Goal: Find specific page/section: Find specific page/section

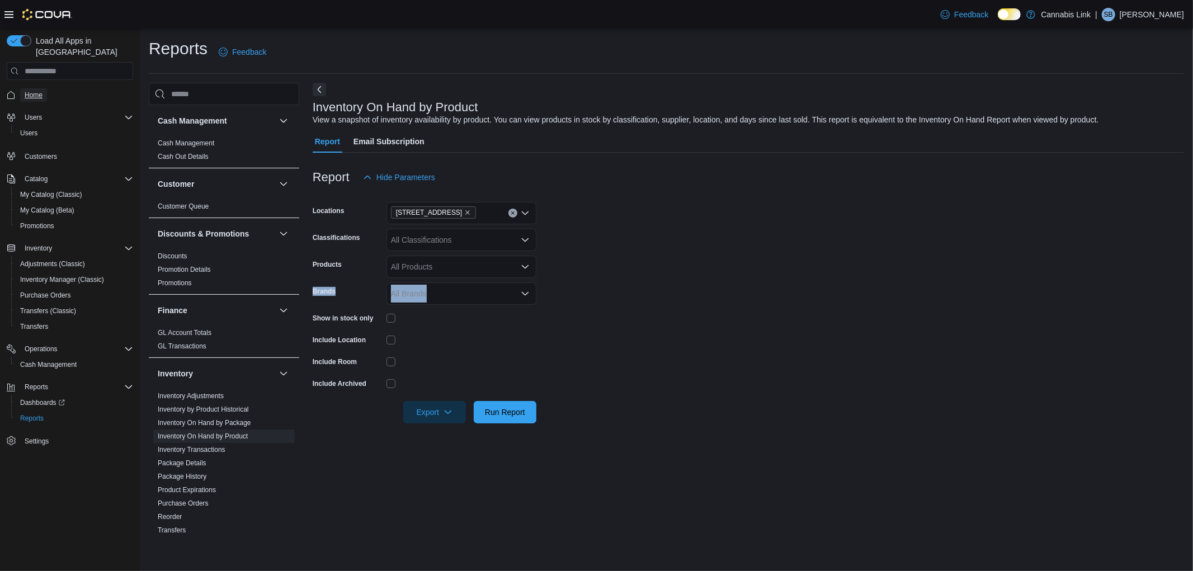
click at [40, 91] on span "Home" at bounding box center [34, 95] width 18 height 9
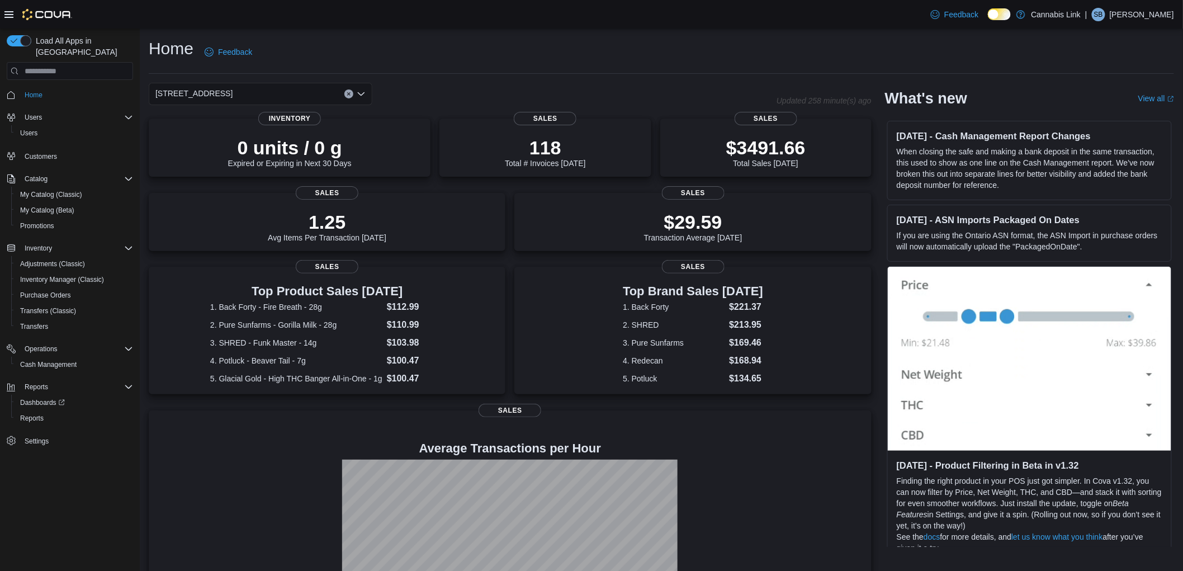
click at [350, 92] on icon "Clear input" at bounding box center [349, 94] width 4 height 4
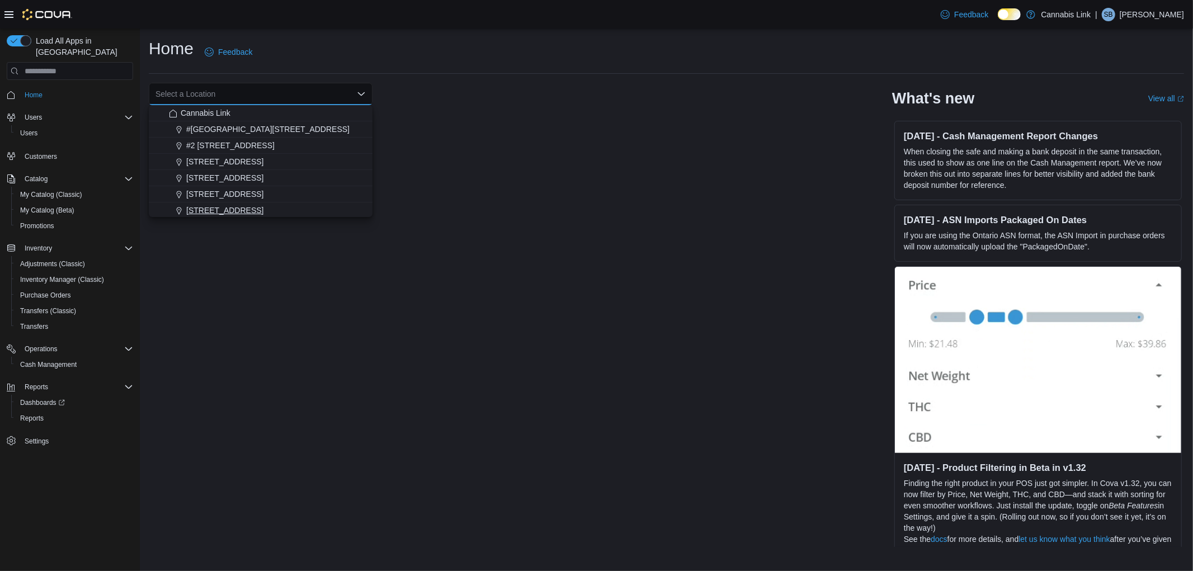
click at [254, 209] on span "509 Commissioners Rd W" at bounding box center [224, 210] width 77 height 11
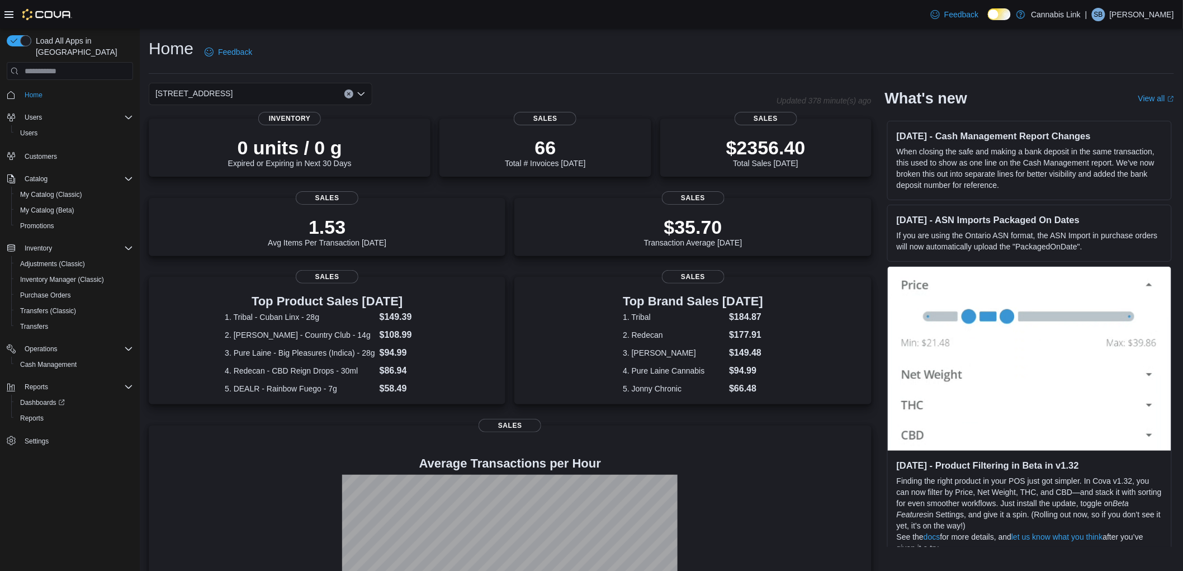
click at [348, 92] on icon "Clear input" at bounding box center [349, 94] width 4 height 4
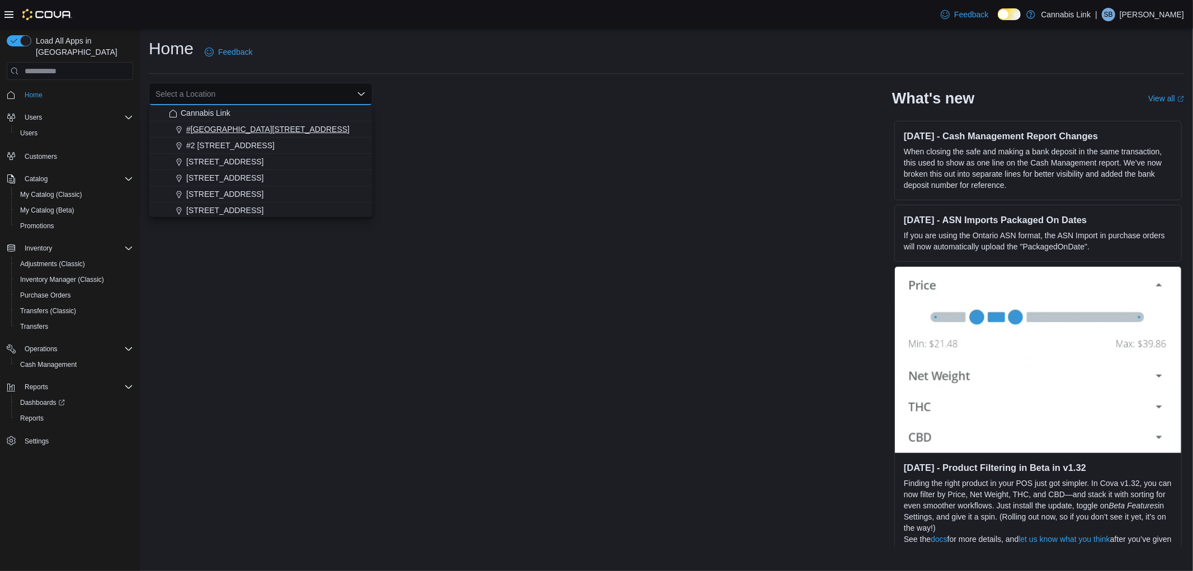
click at [253, 125] on span "#1 1175 Hyde Park Road, Unit 2B" at bounding box center [267, 129] width 163 height 11
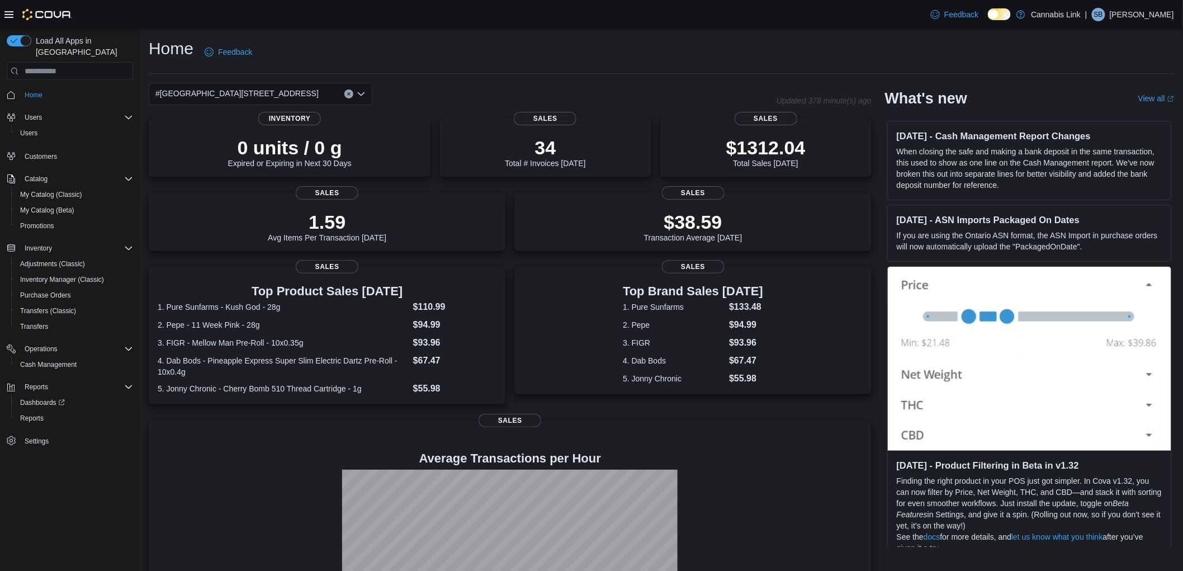
click at [348, 96] on icon "Clear input" at bounding box center [349, 94] width 4 height 4
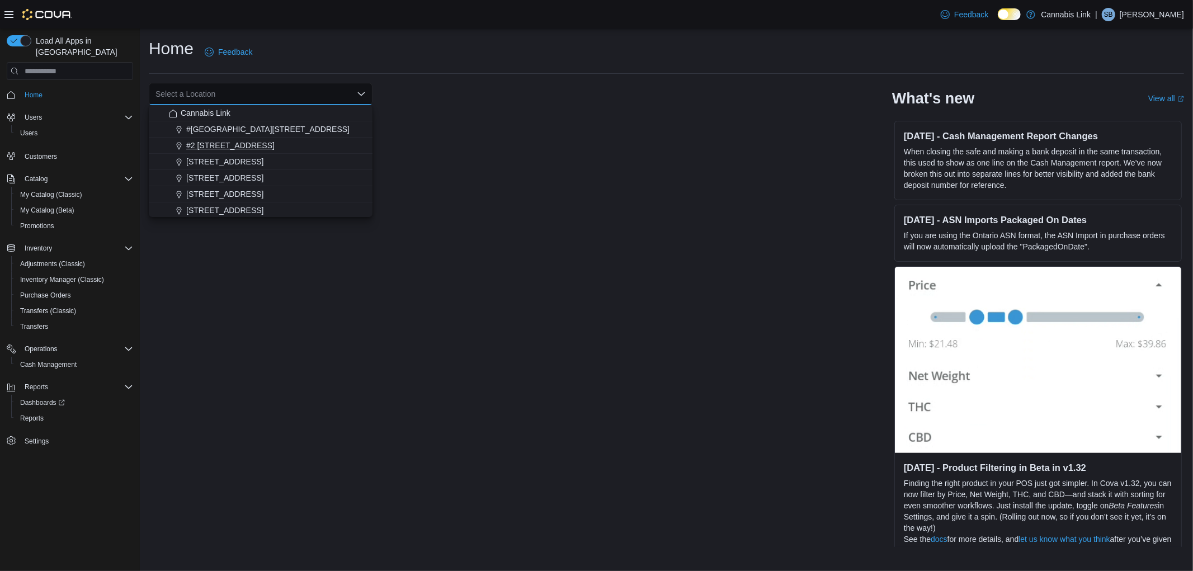
click at [242, 144] on span "#2 1149 Western Rd." at bounding box center [230, 145] width 88 height 11
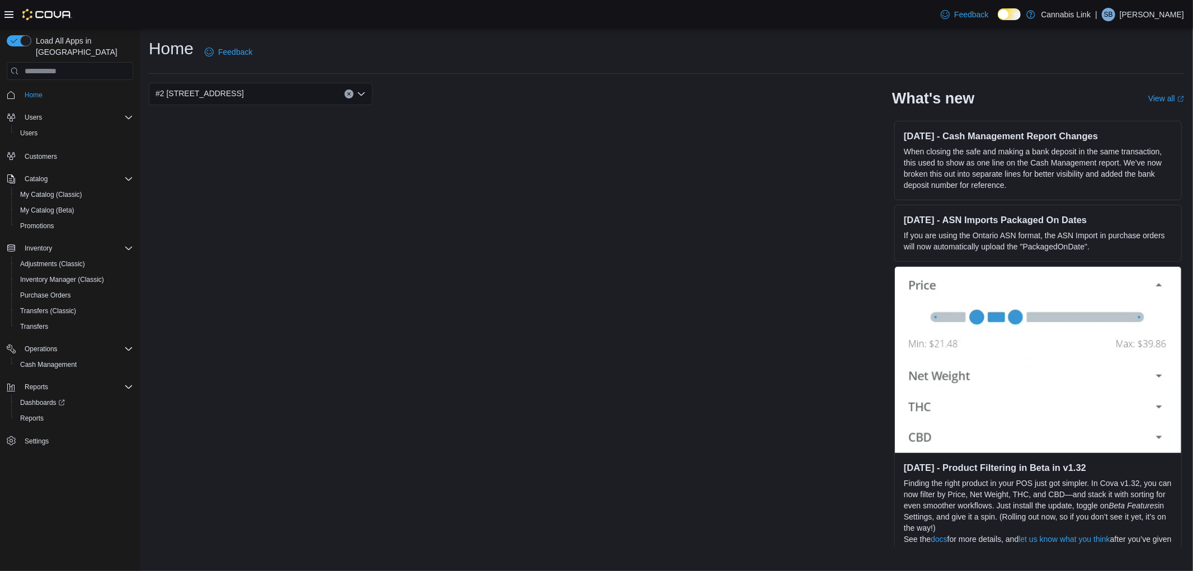
click at [348, 97] on button "Clear input" at bounding box center [349, 93] width 9 height 9
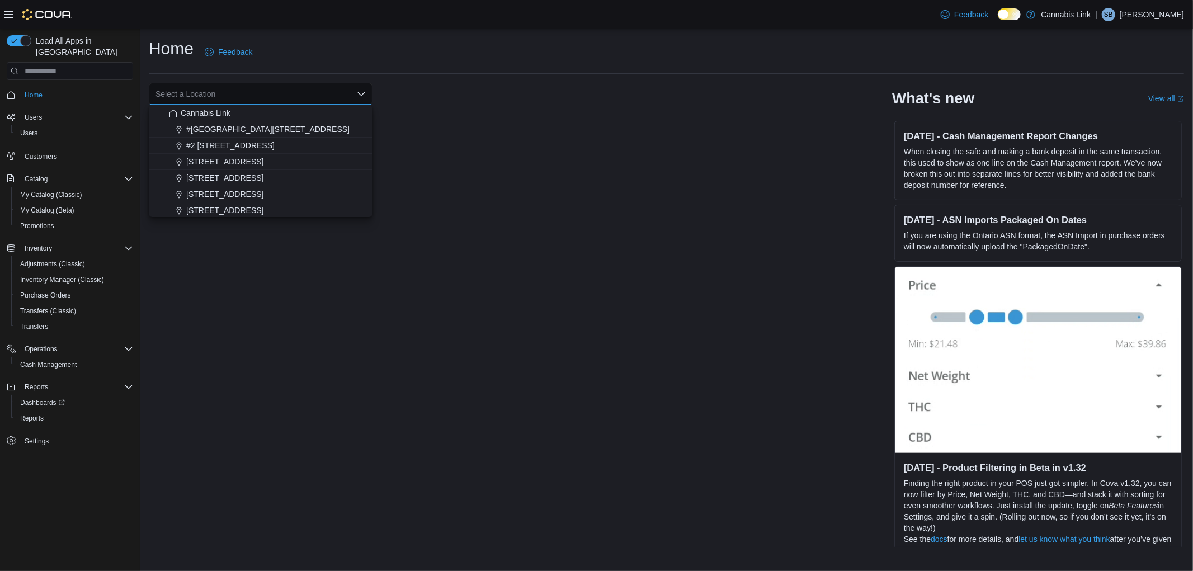
click at [228, 144] on span "#2 1149 Western Rd." at bounding box center [230, 145] width 88 height 11
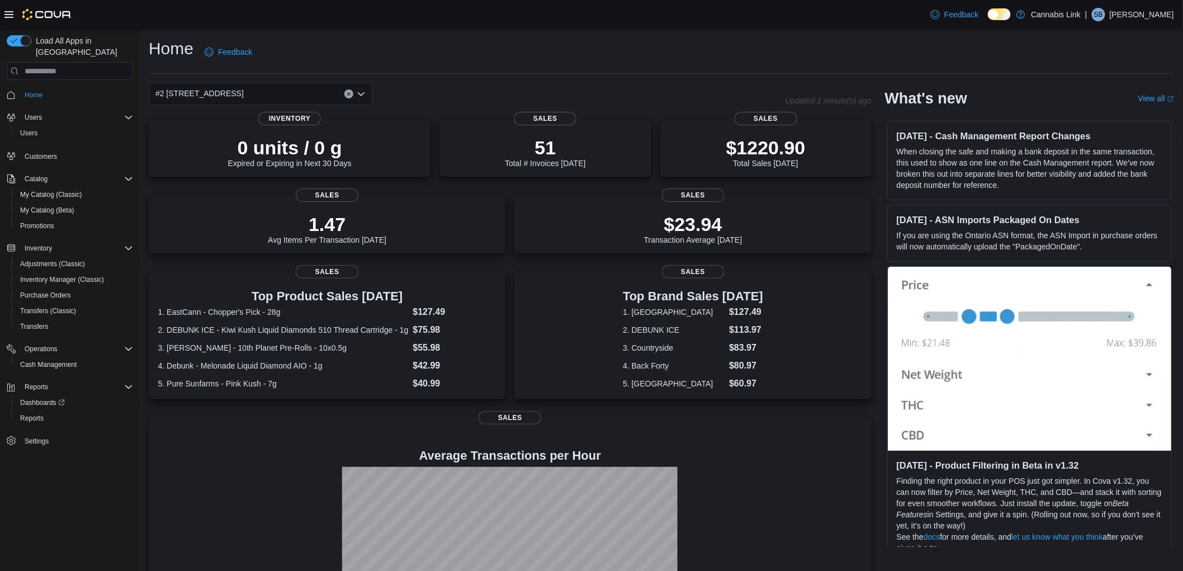
click at [348, 99] on div "#2 1149 Western Rd." at bounding box center [261, 94] width 224 height 22
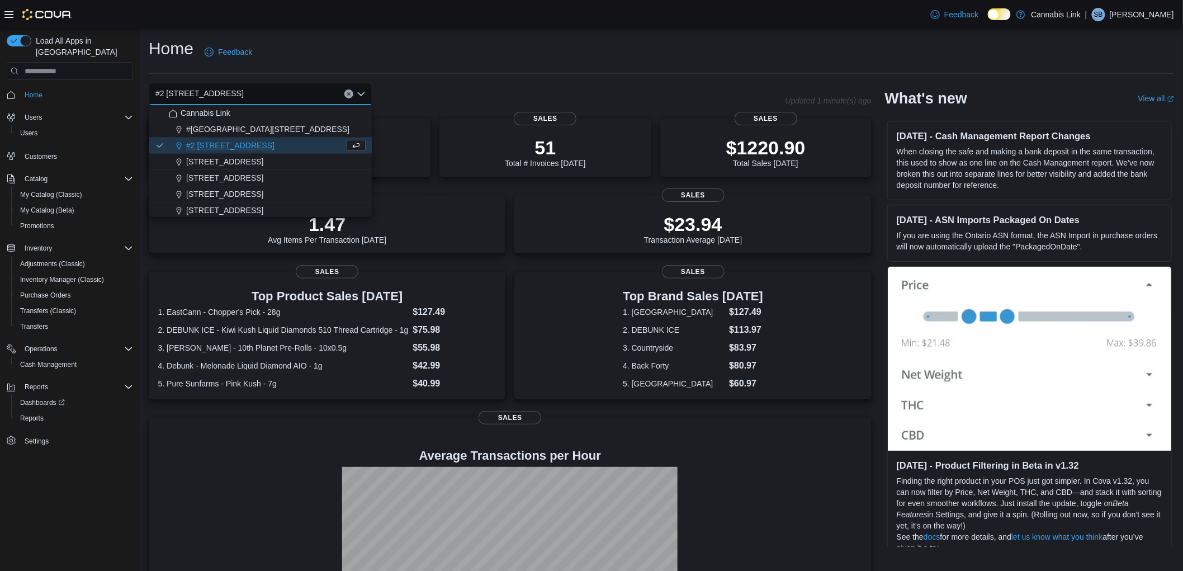
click at [348, 91] on button "Clear input" at bounding box center [349, 93] width 9 height 9
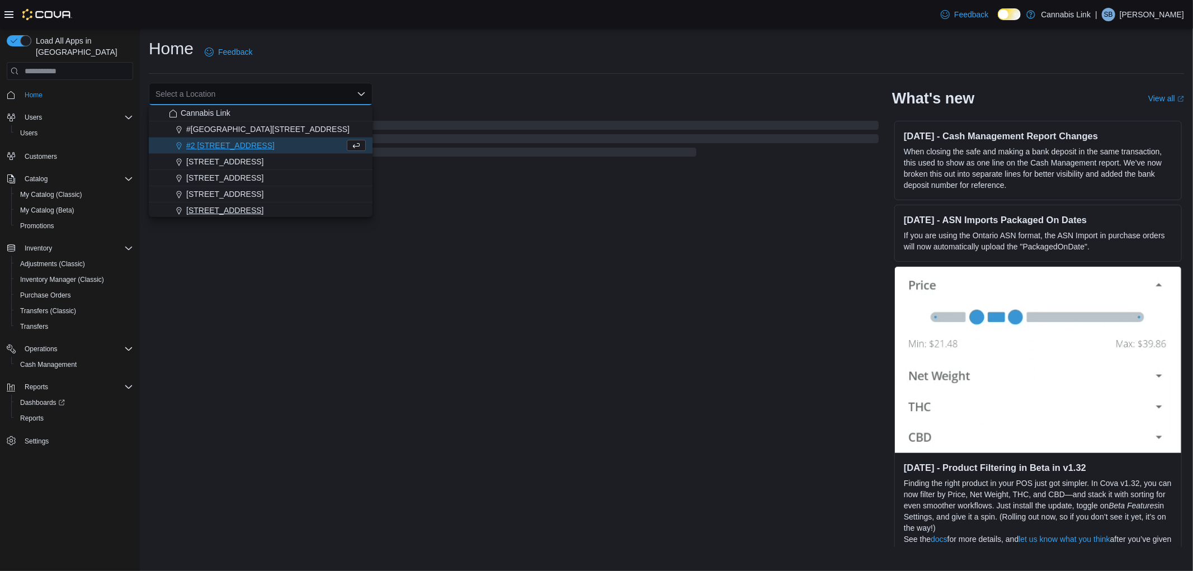
click at [237, 205] on span "509 Commissioners Rd W" at bounding box center [224, 210] width 77 height 11
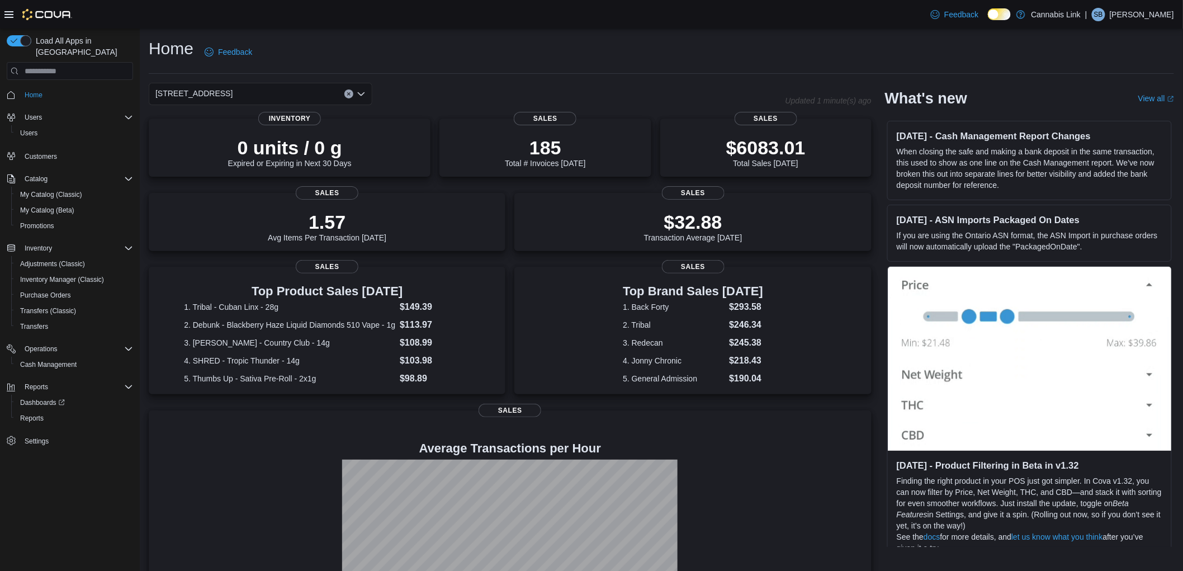
click at [347, 92] on icon "Clear input" at bounding box center [349, 94] width 4 height 4
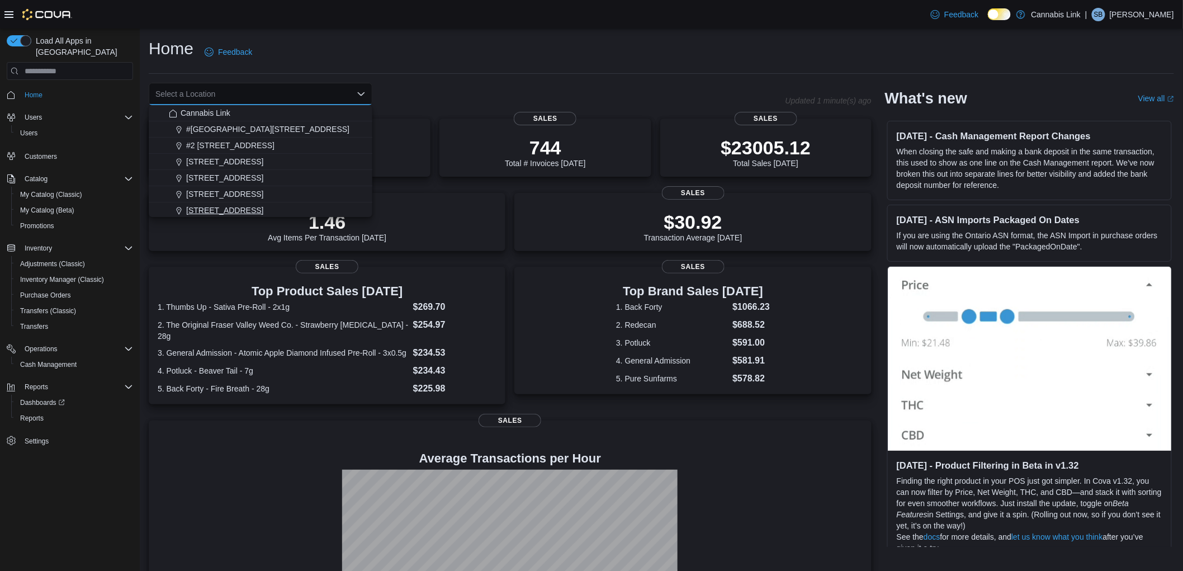
click at [232, 209] on span "509 Commissioners Rd W" at bounding box center [224, 210] width 77 height 11
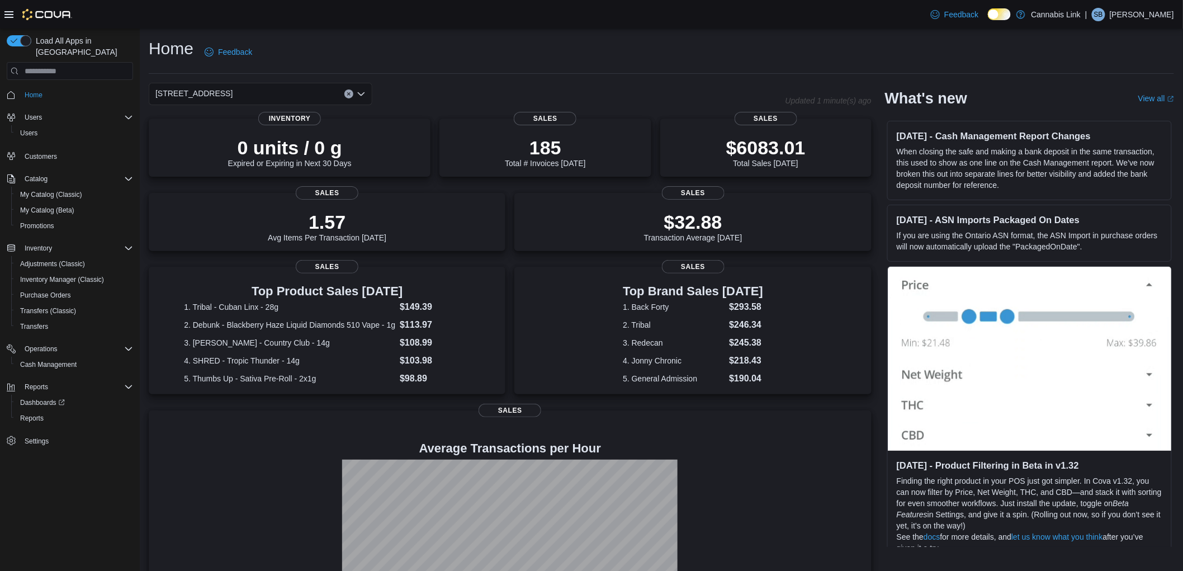
click at [348, 89] on button "Clear input" at bounding box center [349, 93] width 9 height 9
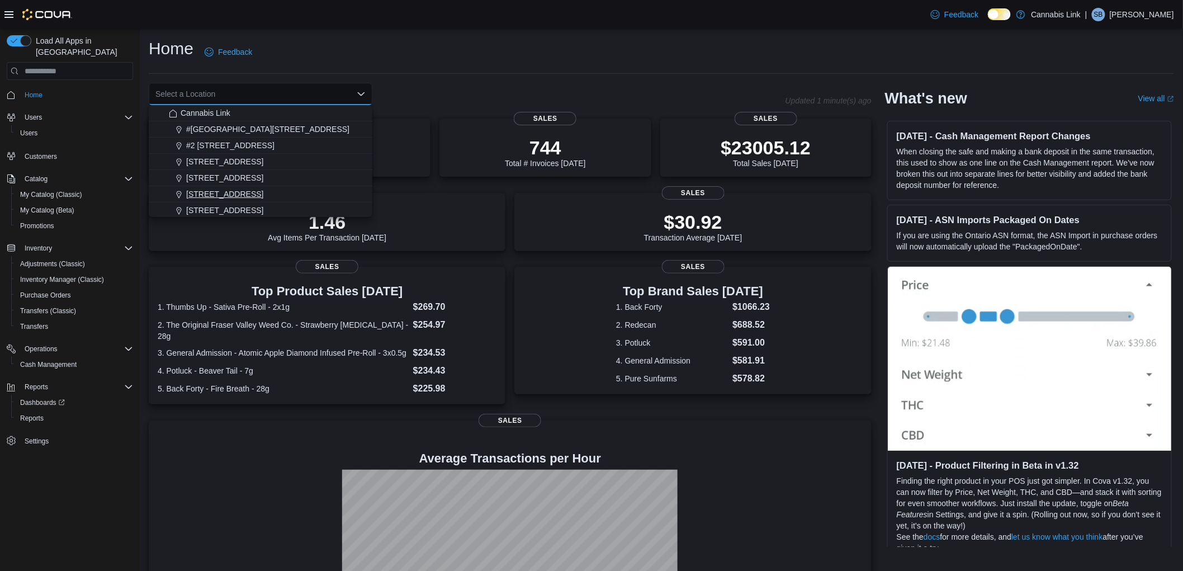
click at [224, 196] on span "390 Springbank Drive" at bounding box center [224, 193] width 77 height 11
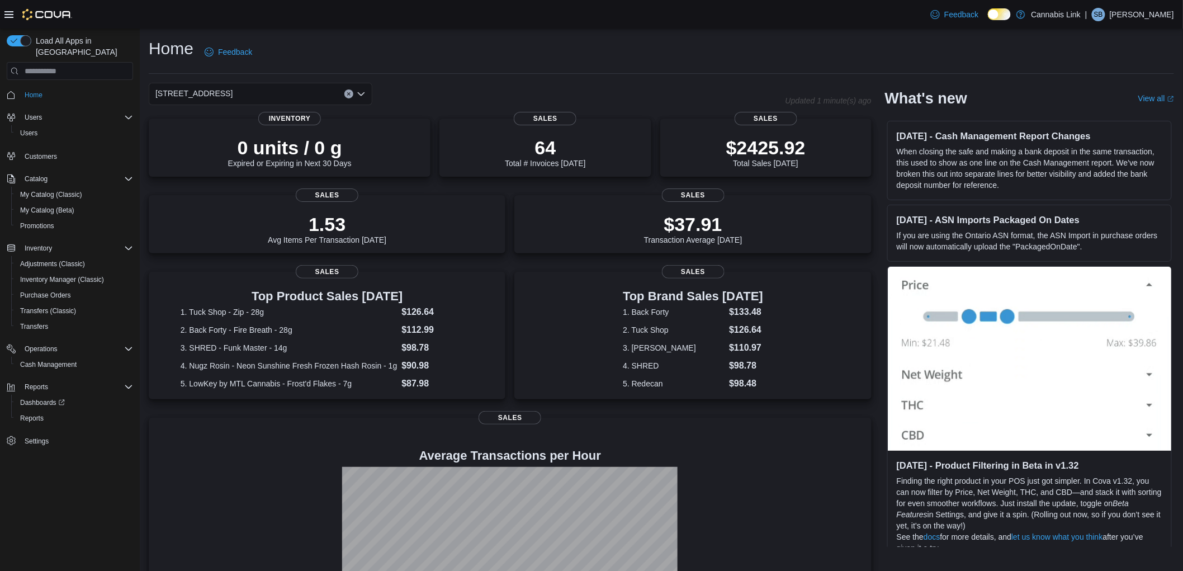
click at [351, 94] on icon "Clear input" at bounding box center [349, 94] width 4 height 4
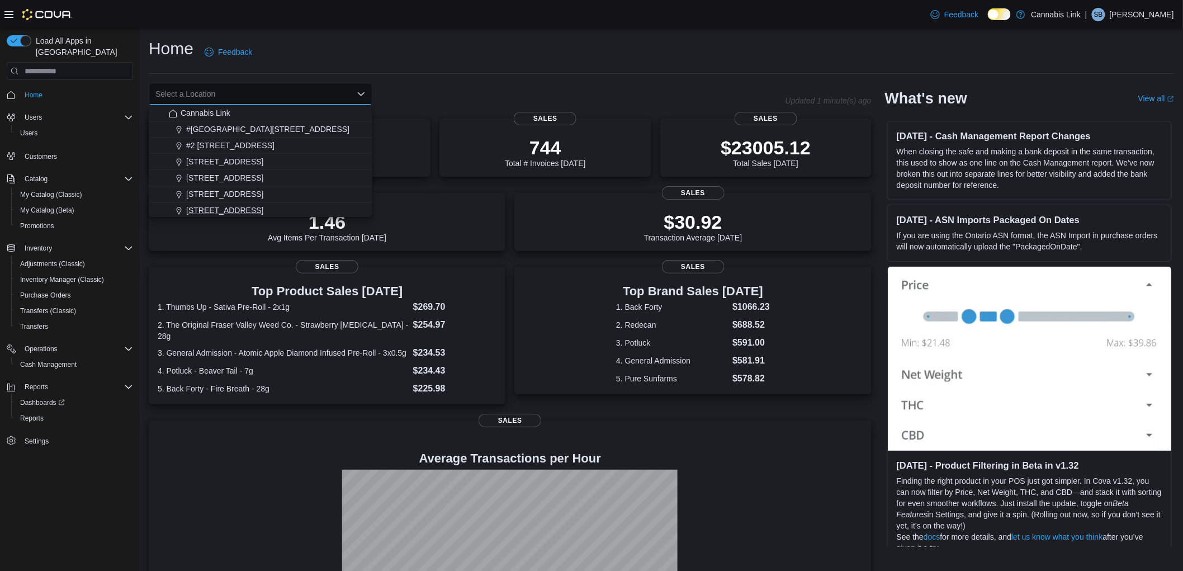
click at [247, 207] on span "509 Commissioners Rd W" at bounding box center [224, 210] width 77 height 11
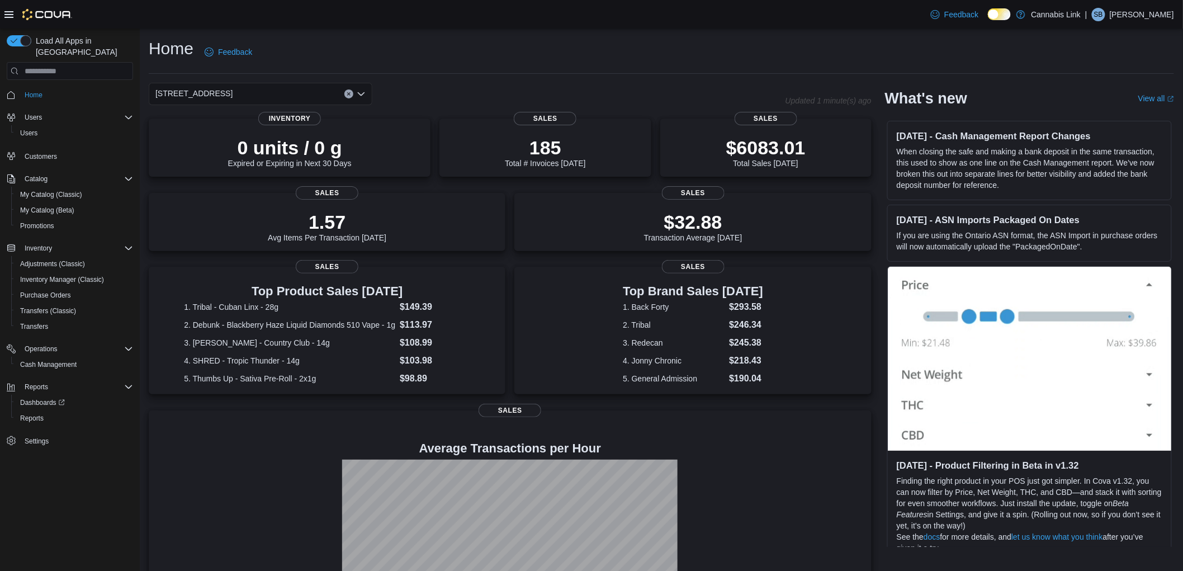
click at [351, 91] on button "Clear input" at bounding box center [349, 93] width 9 height 9
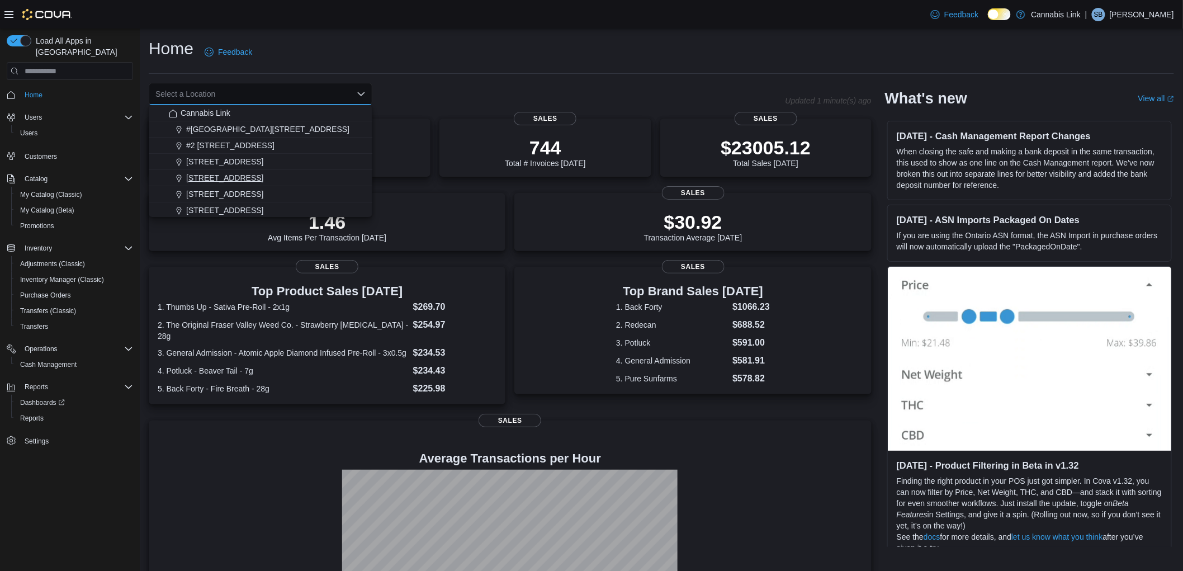
click at [231, 173] on span "1295 Highbury Ave N" at bounding box center [224, 177] width 77 height 11
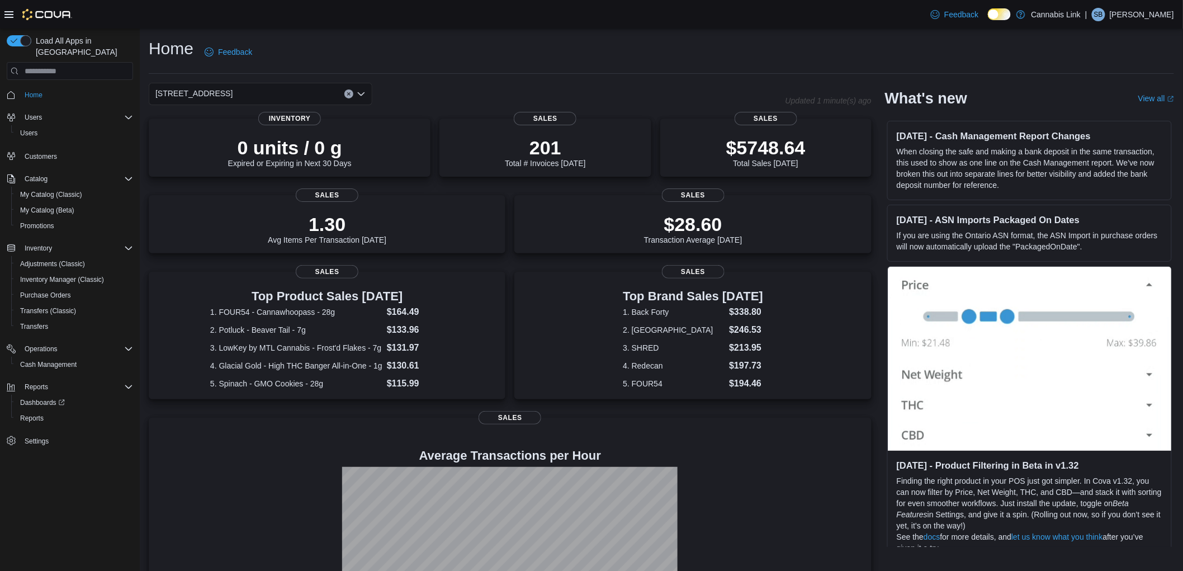
click at [349, 99] on div "1295 Highbury Ave N Combo box. Selected. 1295 Highbury Ave N. Press Backspace t…" at bounding box center [261, 94] width 224 height 22
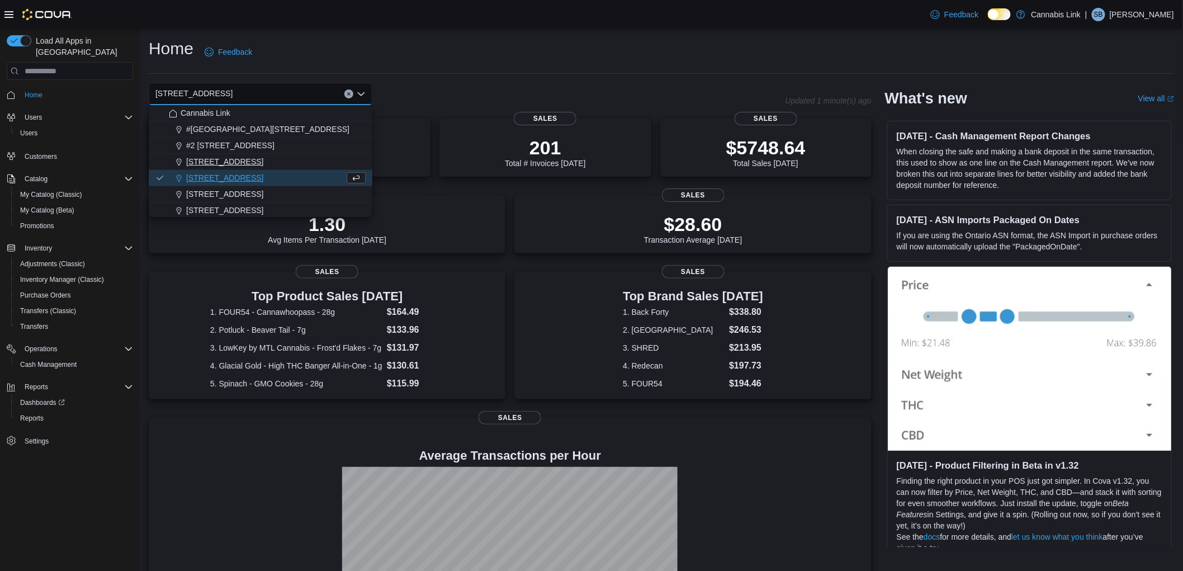
click at [263, 159] on span "1225 Wonderland Road North" at bounding box center [224, 161] width 77 height 11
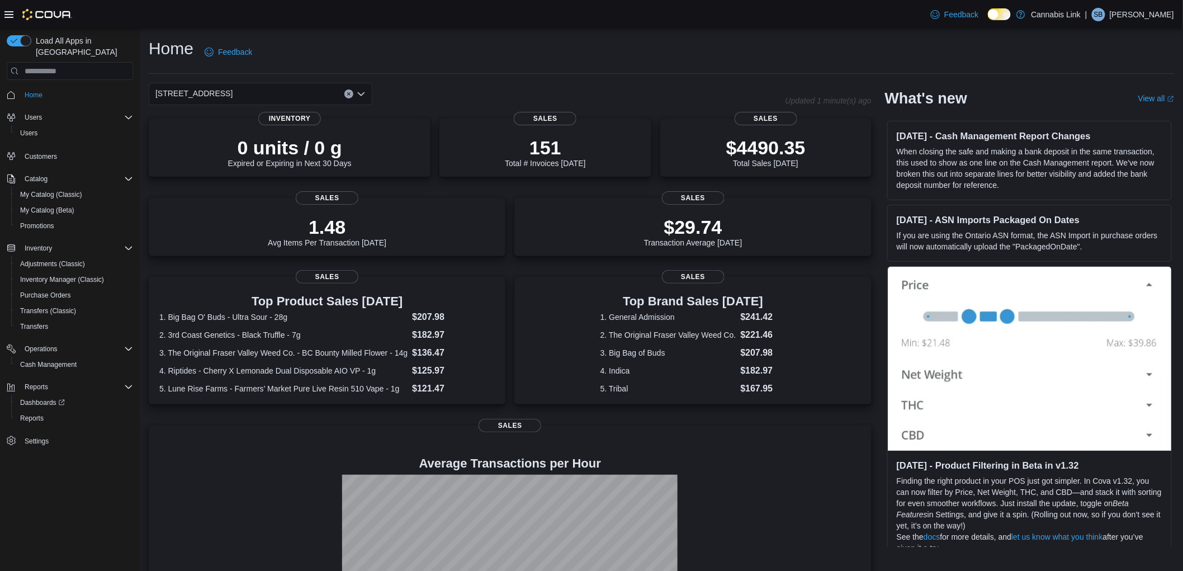
click at [352, 94] on button "Clear input" at bounding box center [349, 93] width 9 height 9
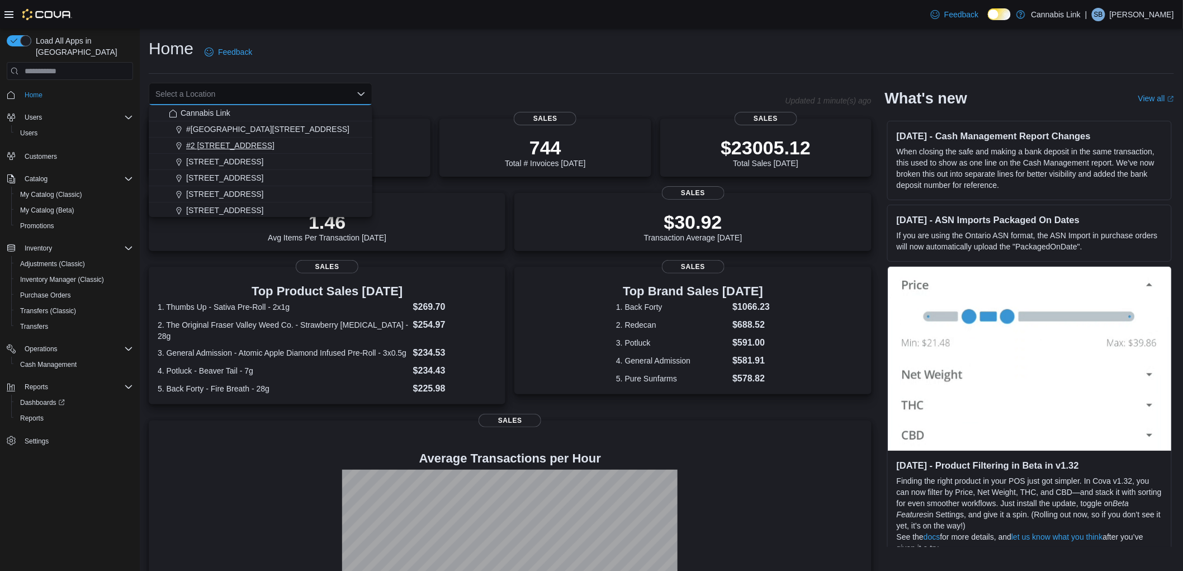
click at [242, 147] on span "#2 1149 Western Rd." at bounding box center [230, 145] width 88 height 11
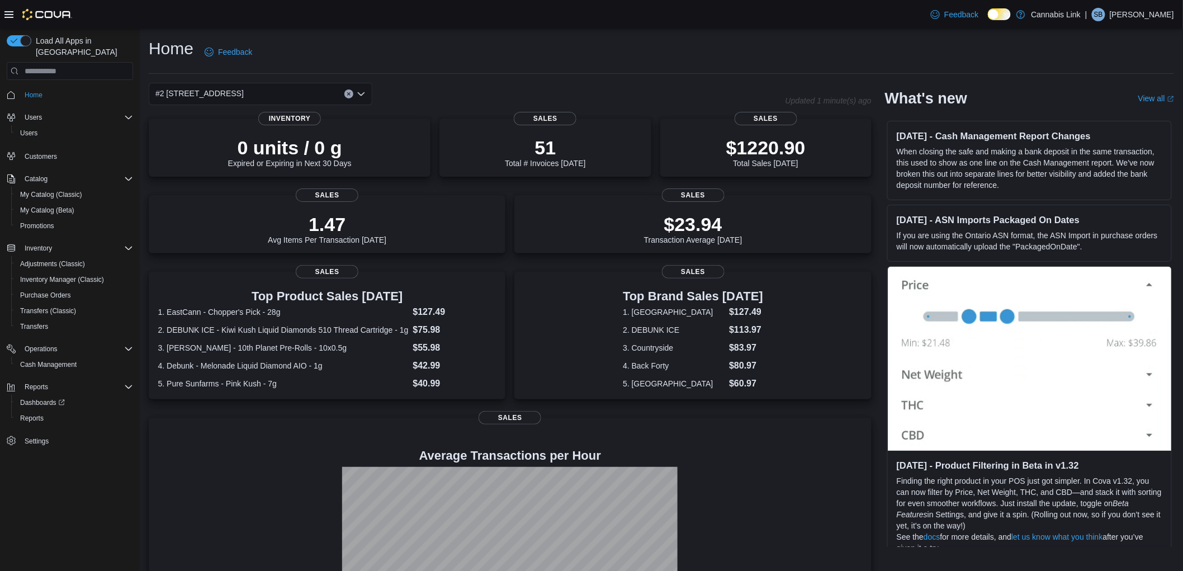
click at [346, 93] on button "Clear input" at bounding box center [349, 93] width 9 height 9
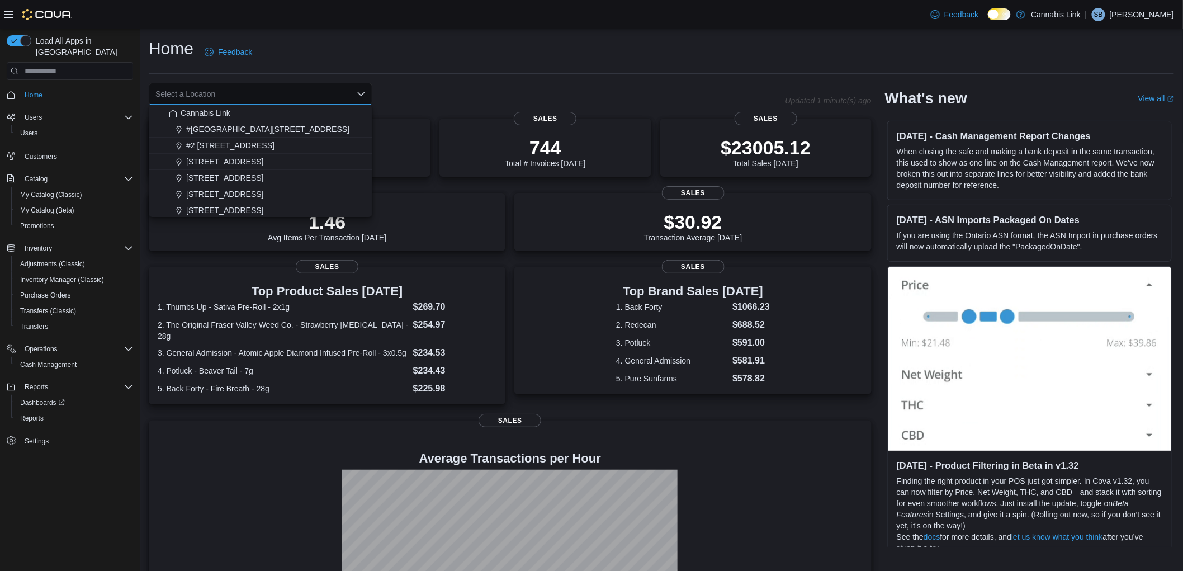
click at [227, 128] on span "#1 1175 Hyde Park Road, Unit 2B" at bounding box center [267, 129] width 163 height 11
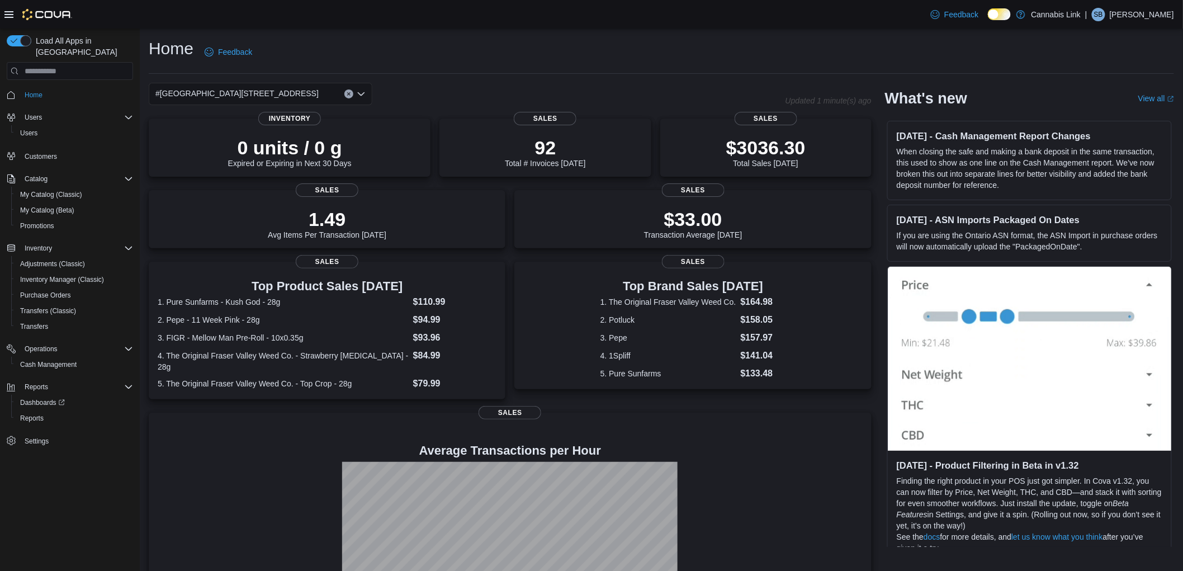
click at [350, 92] on icon "Clear input" at bounding box center [349, 94] width 4 height 4
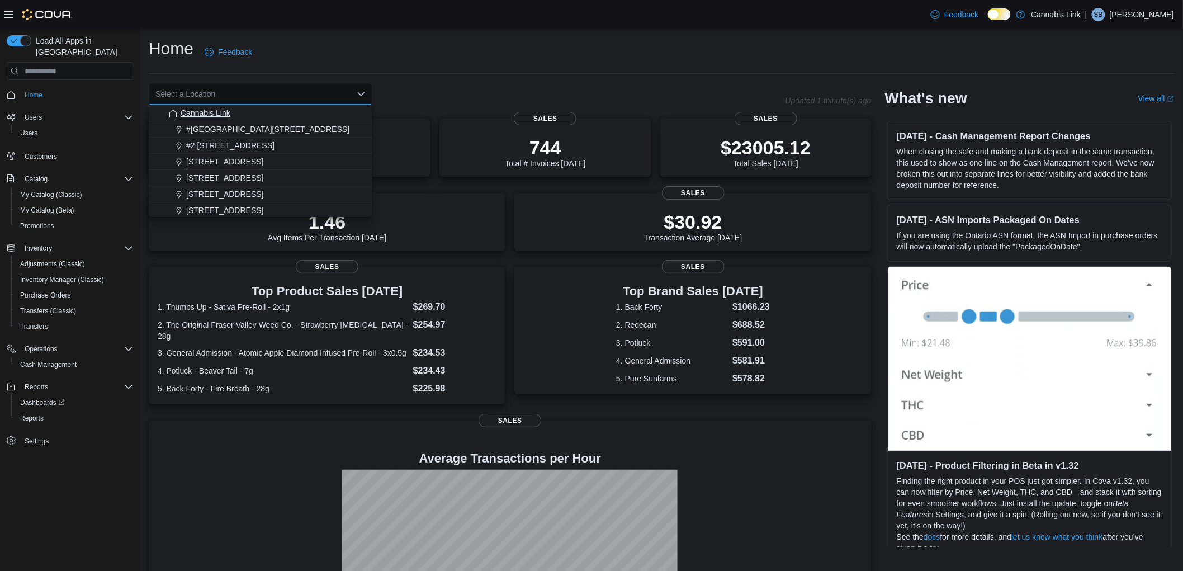
click at [196, 111] on span "Cannabis Link" at bounding box center [206, 112] width 50 height 11
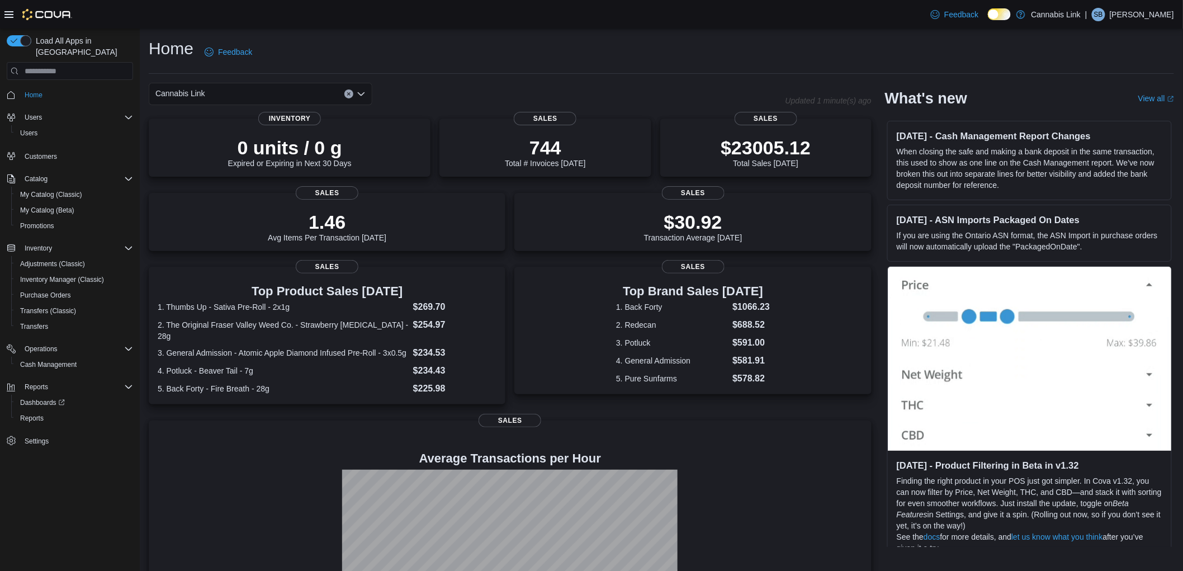
click at [350, 92] on icon "Clear input" at bounding box center [349, 94] width 4 height 4
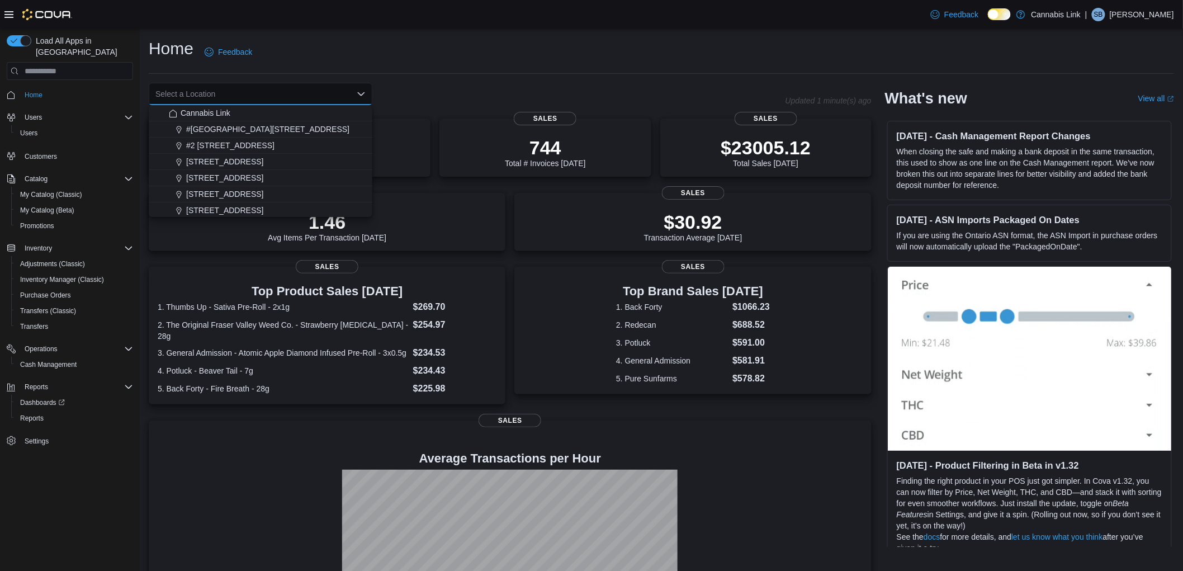
click at [245, 164] on span "1225 Wonderland Road North" at bounding box center [224, 161] width 77 height 11
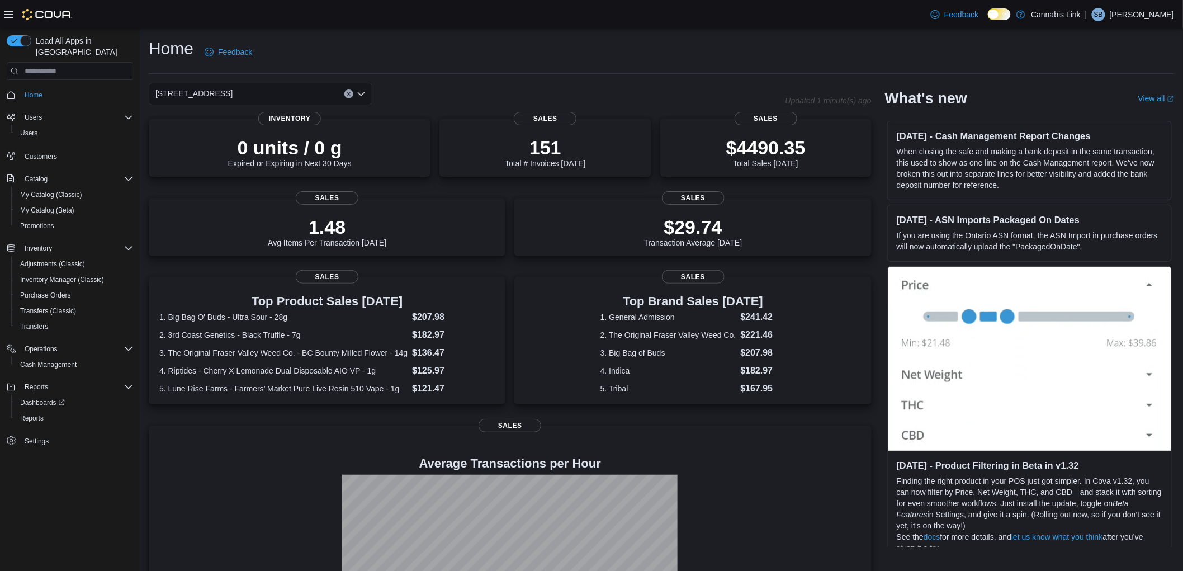
click at [348, 92] on icon "Clear input" at bounding box center [349, 94] width 4 height 4
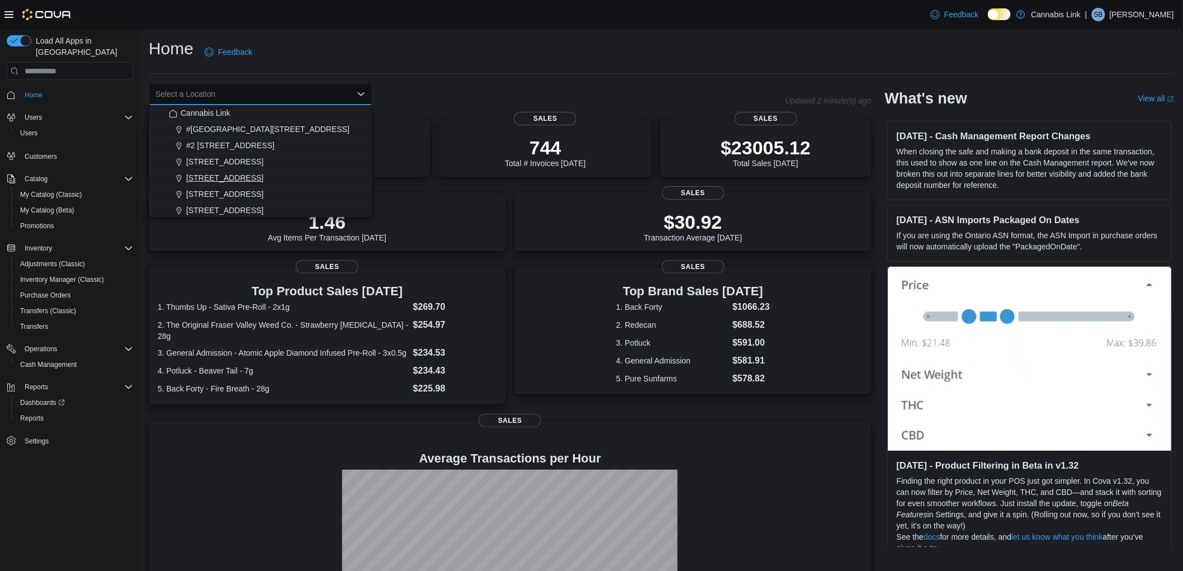
click at [219, 174] on span "1295 Highbury Ave N" at bounding box center [224, 177] width 77 height 11
